Goal: Task Accomplishment & Management: Complete application form

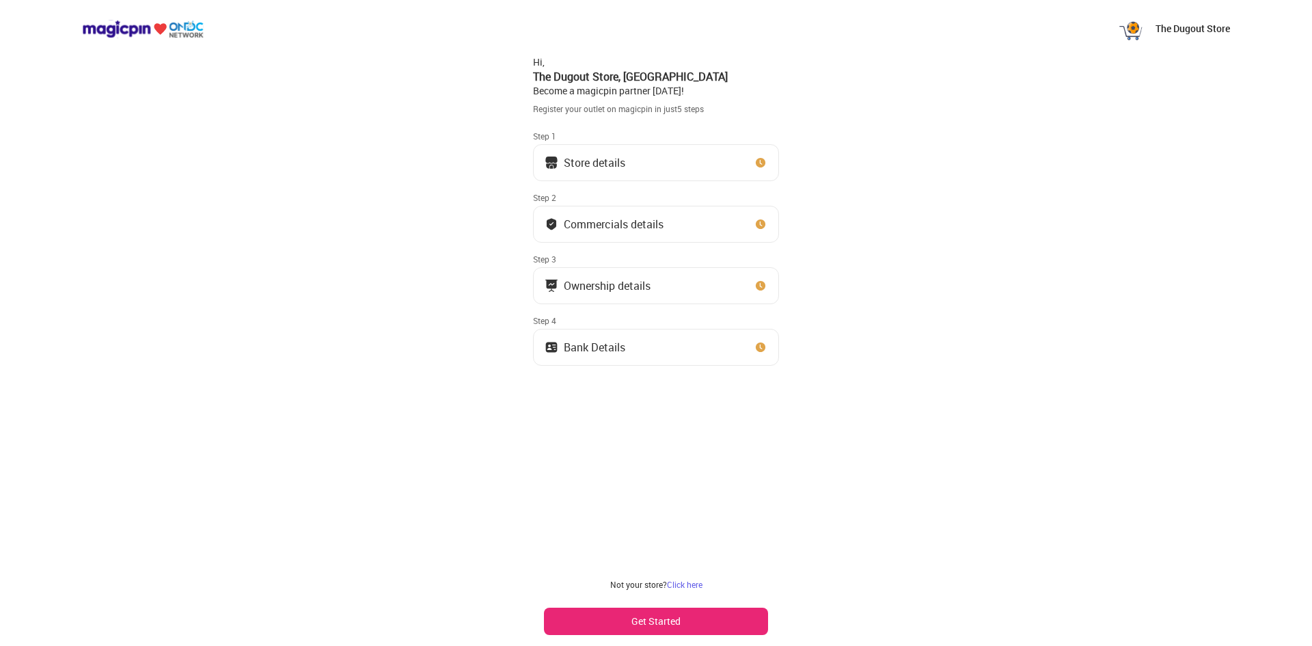
click at [606, 165] on div "Store details" at bounding box center [594, 162] width 61 height 7
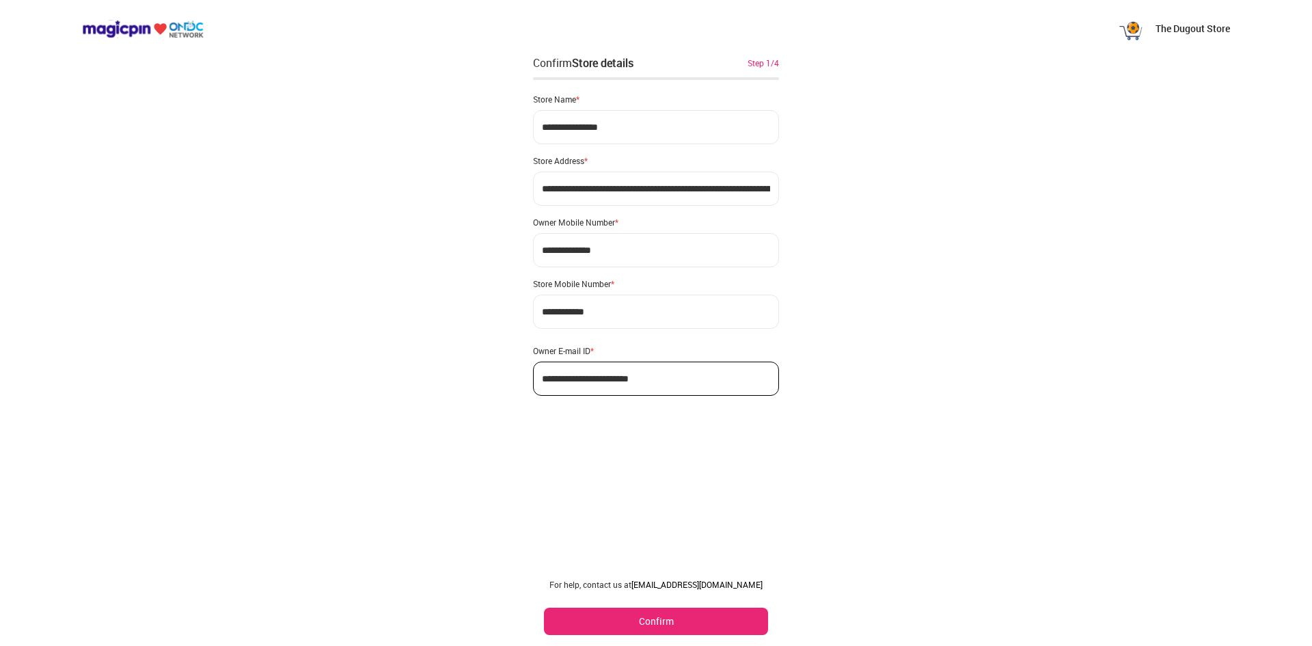
click at [934, 366] on div "**********" at bounding box center [656, 323] width 1312 height 646
click at [659, 624] on button "Confirm" at bounding box center [656, 620] width 224 height 27
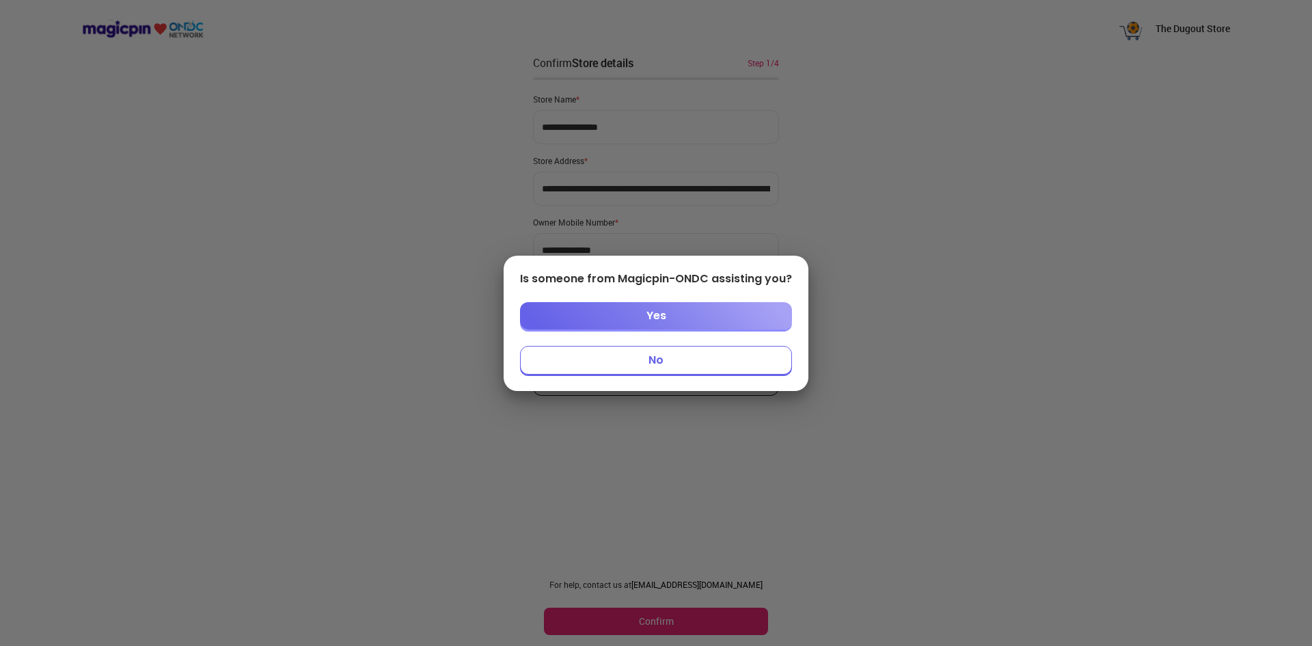
click at [652, 316] on button "Yes" at bounding box center [656, 315] width 272 height 27
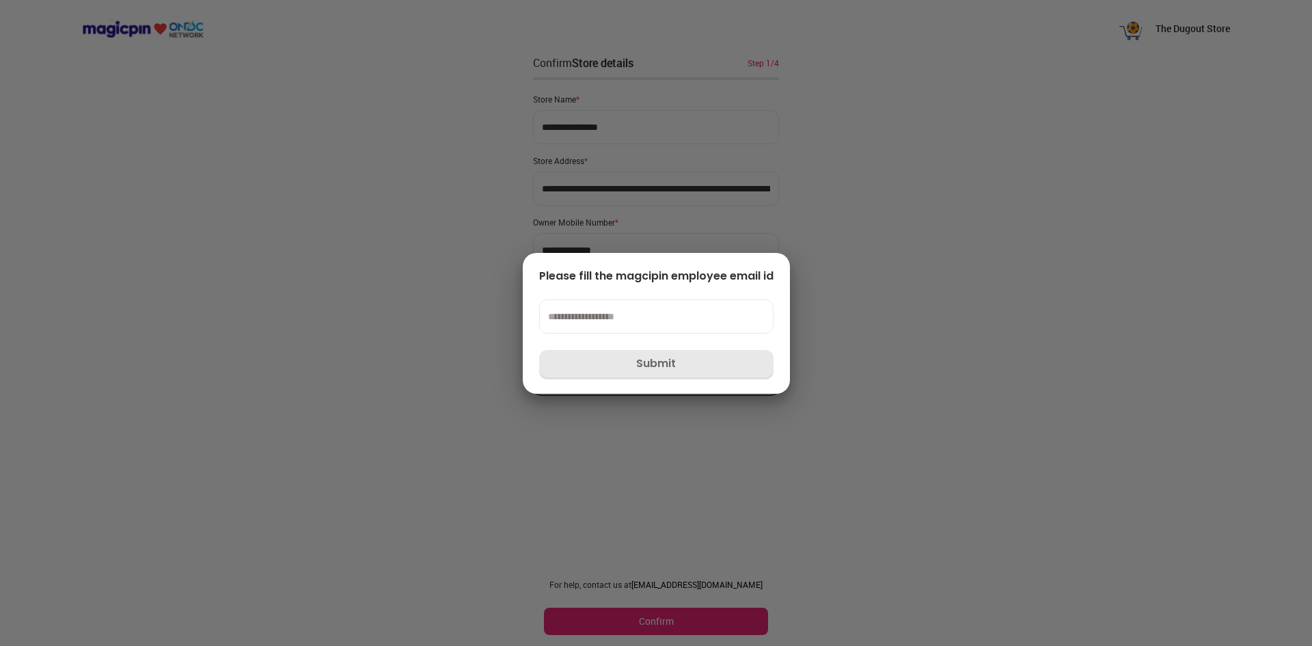
click at [902, 277] on div at bounding box center [656, 323] width 1312 height 646
click at [212, 141] on div at bounding box center [656, 323] width 1312 height 646
drag, startPoint x: 943, startPoint y: 273, endPoint x: 960, endPoint y: 319, distance: 48.6
click at [945, 274] on div at bounding box center [656, 323] width 1312 height 646
click at [578, 318] on input at bounding box center [656, 316] width 234 height 34
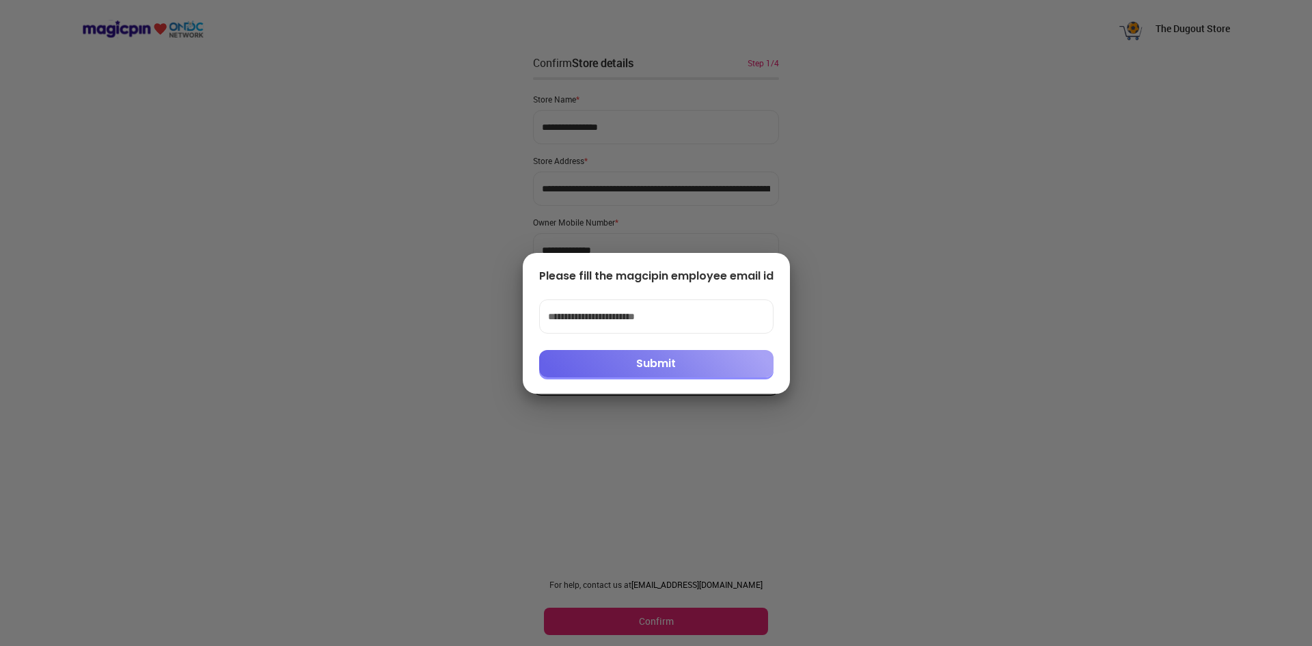
type input "**********"
click at [711, 372] on button "Submit" at bounding box center [656, 363] width 234 height 27
click at [755, 114] on button "✖" at bounding box center [753, 115] width 8 height 14
click at [888, 386] on div at bounding box center [656, 323] width 1312 height 646
